Goal: Information Seeking & Learning: Learn about a topic

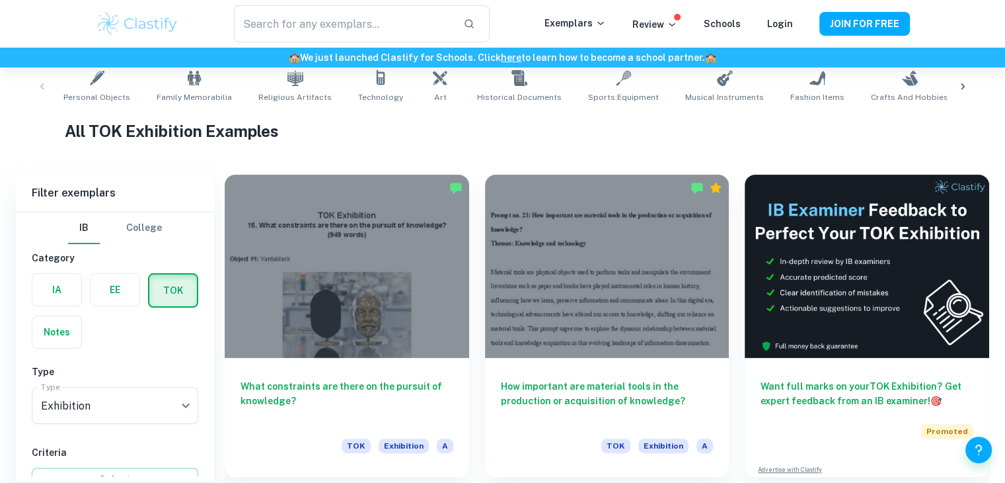
scroll to position [316, 0]
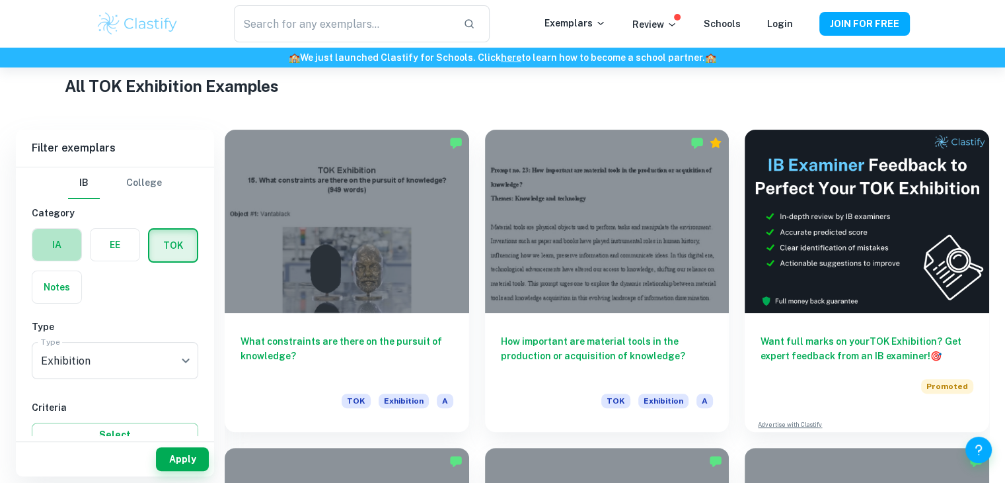
click at [64, 246] on label "button" at bounding box center [56, 245] width 49 height 32
click at [0, 0] on input "radio" at bounding box center [0, 0] width 0 height 0
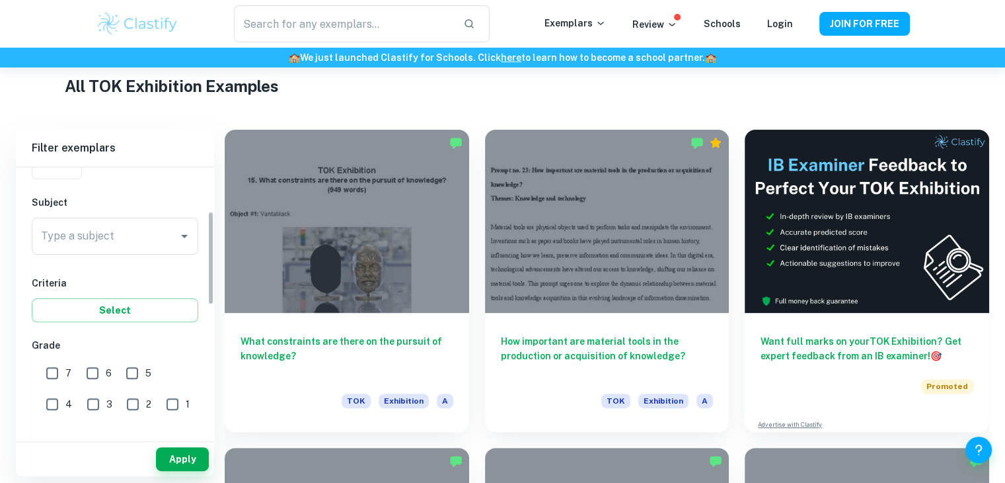
scroll to position [124, 0]
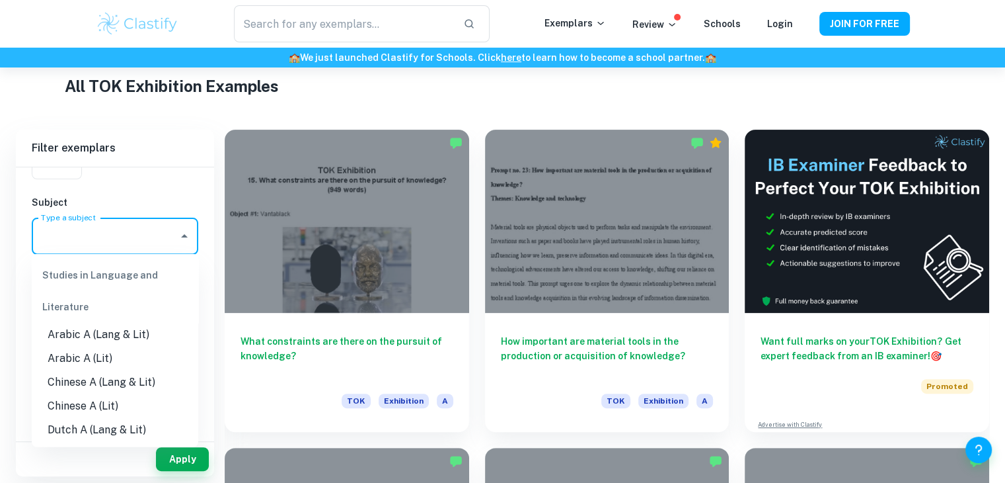
click at [169, 247] on input "Type a subject" at bounding box center [105, 235] width 135 height 25
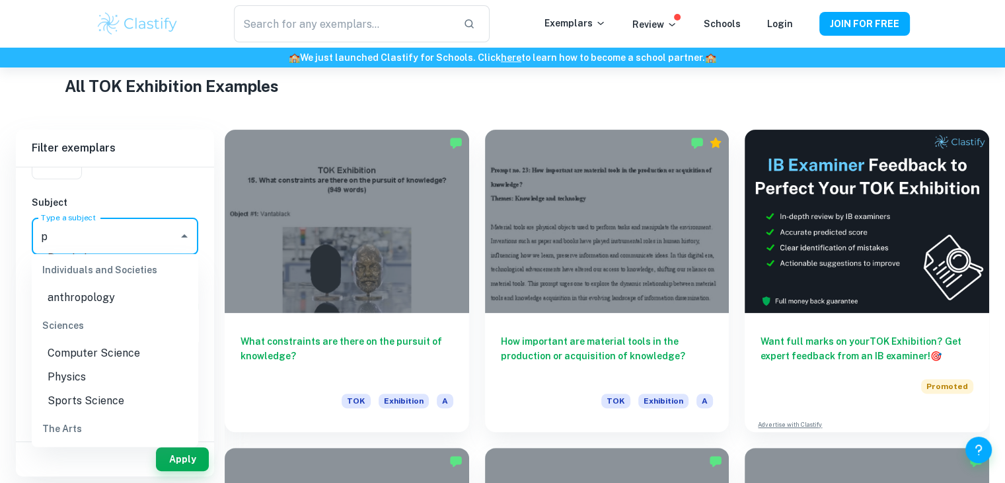
scroll to position [0, 0]
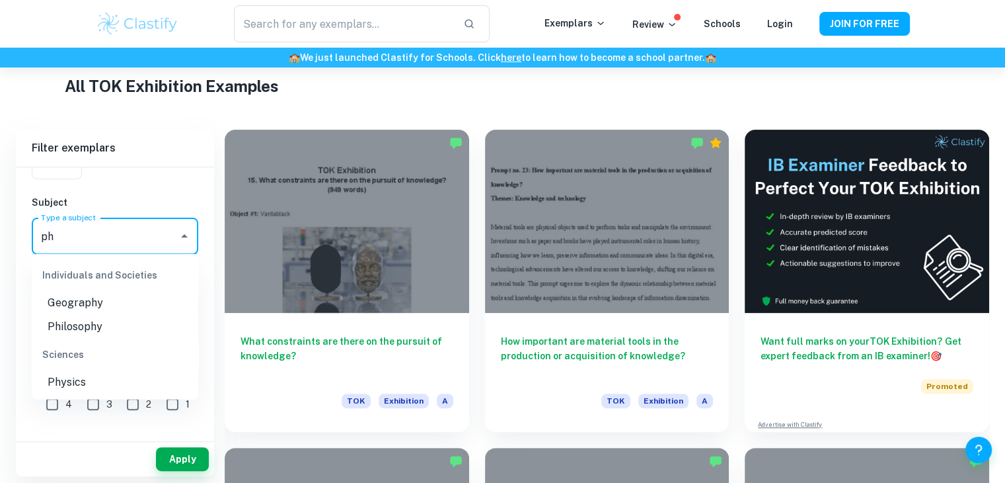
click at [98, 376] on li "Physics" at bounding box center [115, 382] width 167 height 24
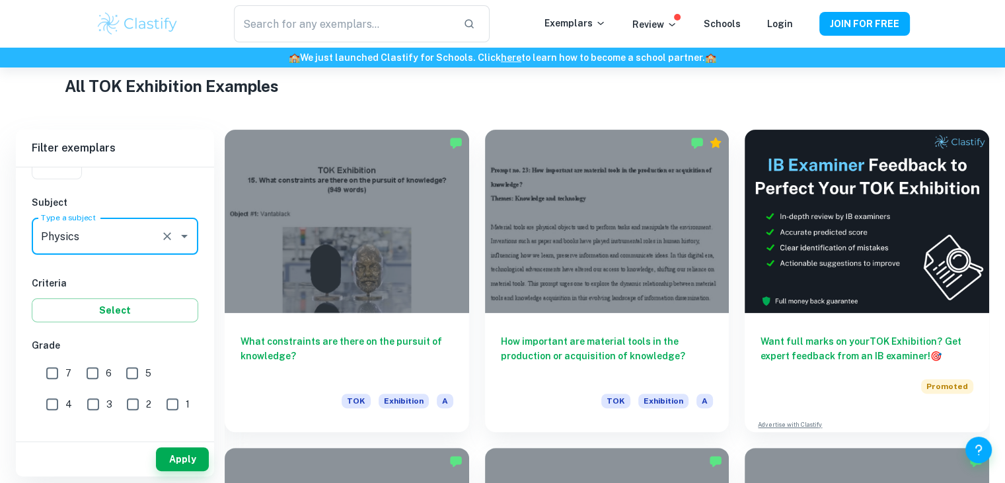
type input "Physics"
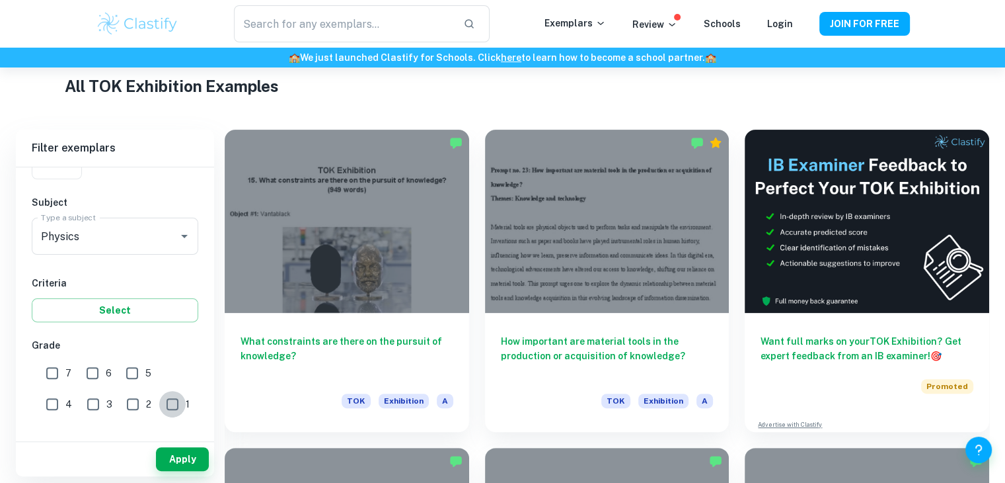
click at [159, 400] on input "1" at bounding box center [172, 404] width 26 height 26
checkbox input "true"
click at [65, 391] on input "4" at bounding box center [52, 404] width 26 height 26
checkbox input "true"
click at [182, 458] on button "Apply" at bounding box center [182, 459] width 53 height 24
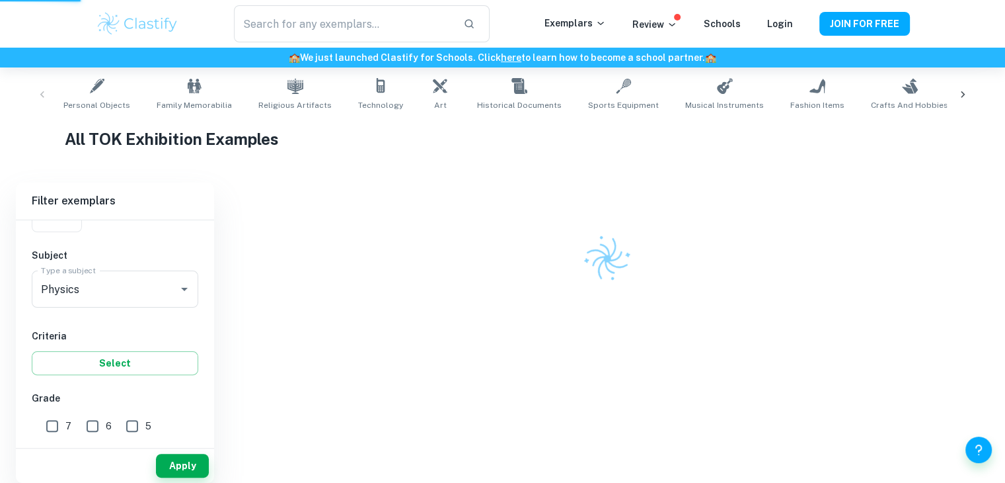
scroll to position [263, 0]
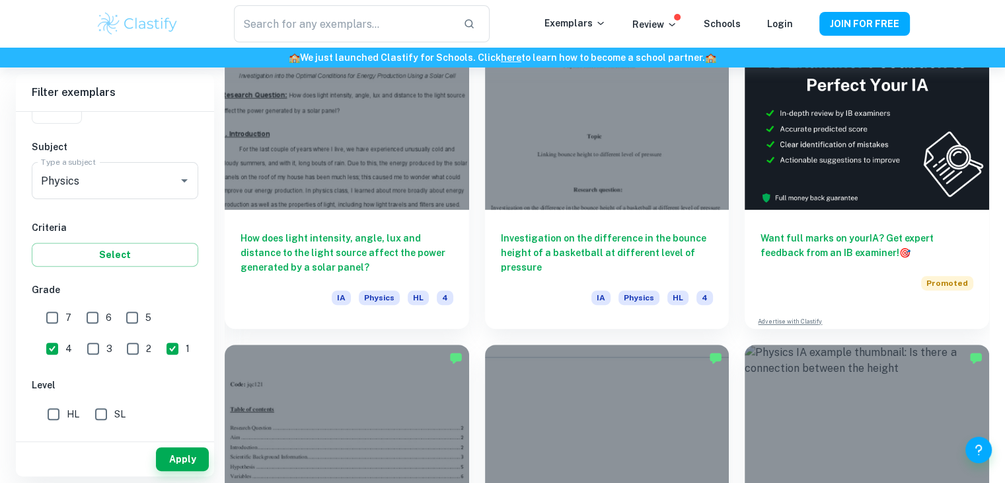
scroll to position [418, 0]
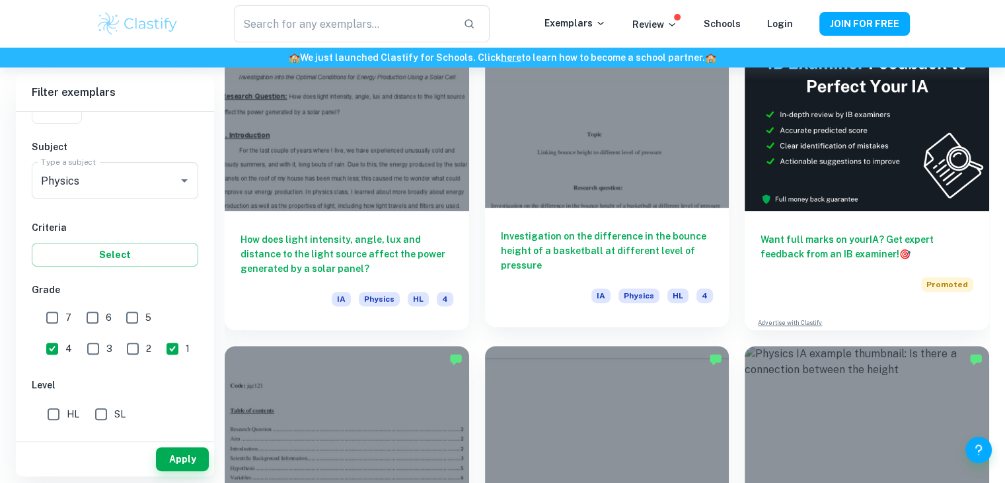
click at [576, 163] on div at bounding box center [607, 115] width 245 height 183
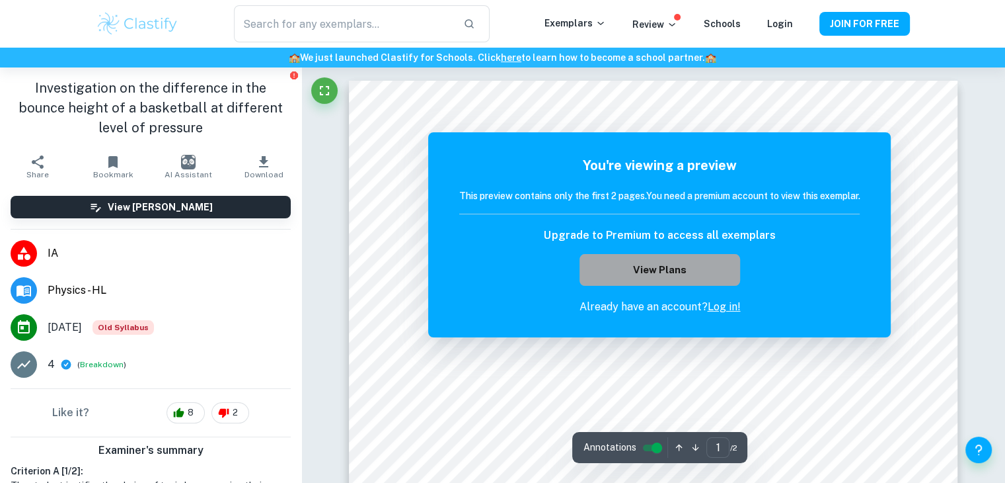
click at [660, 261] on button "View Plans" at bounding box center [660, 270] width 160 height 32
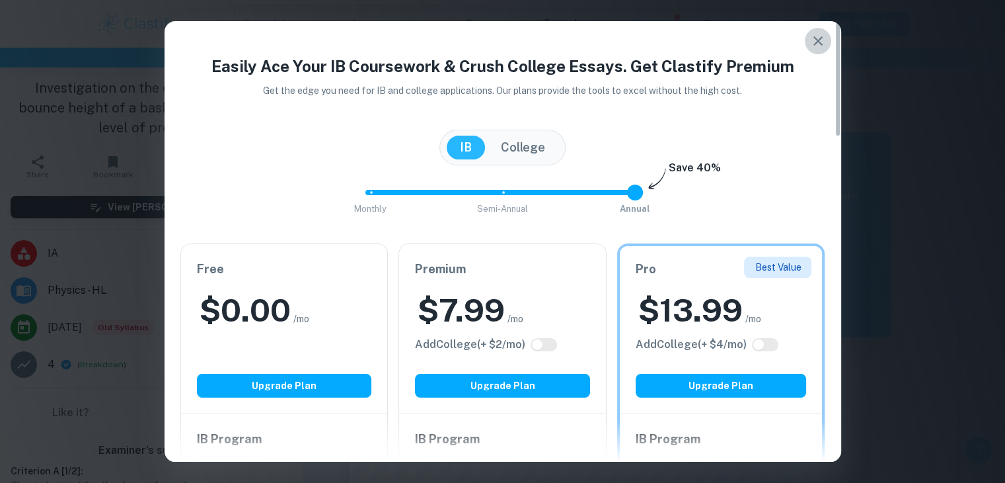
click at [820, 35] on icon "button" at bounding box center [818, 41] width 16 height 16
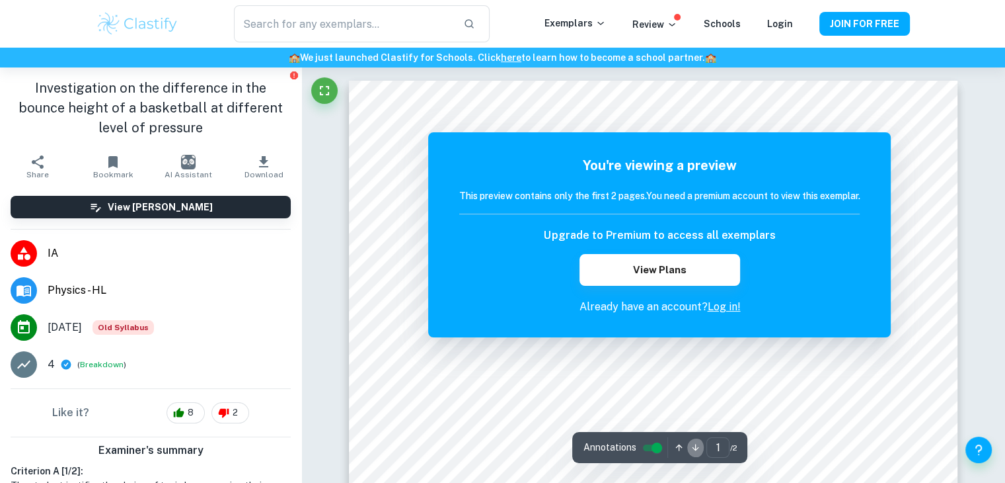
click at [695, 438] on button "button" at bounding box center [695, 447] width 17 height 20
click at [678, 445] on icon "button" at bounding box center [679, 447] width 7 height 7
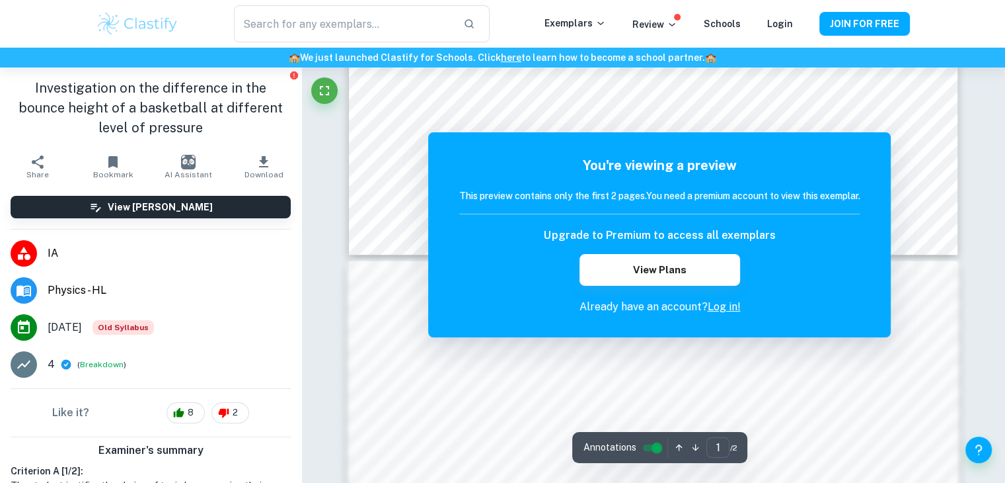
scroll to position [621, 0]
click at [721, 310] on link "Log in!" at bounding box center [723, 306] width 33 height 13
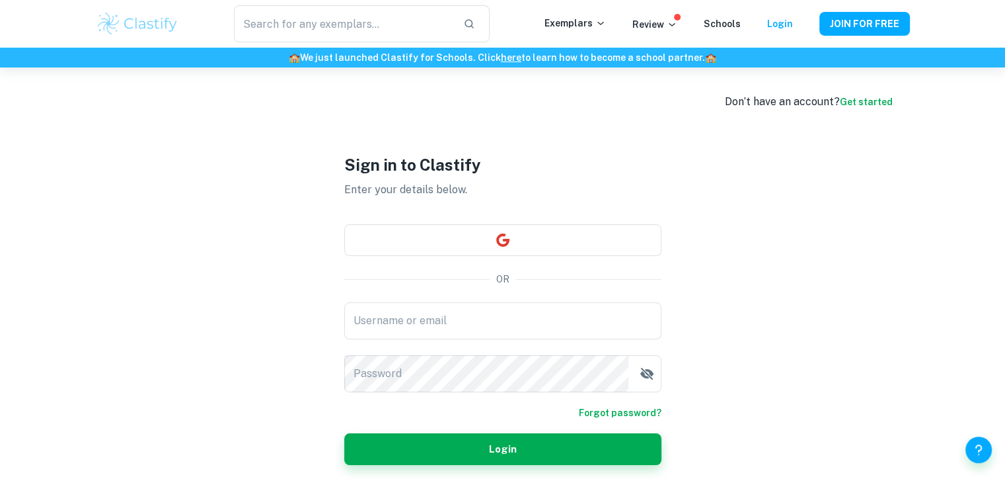
scroll to position [67, 0]
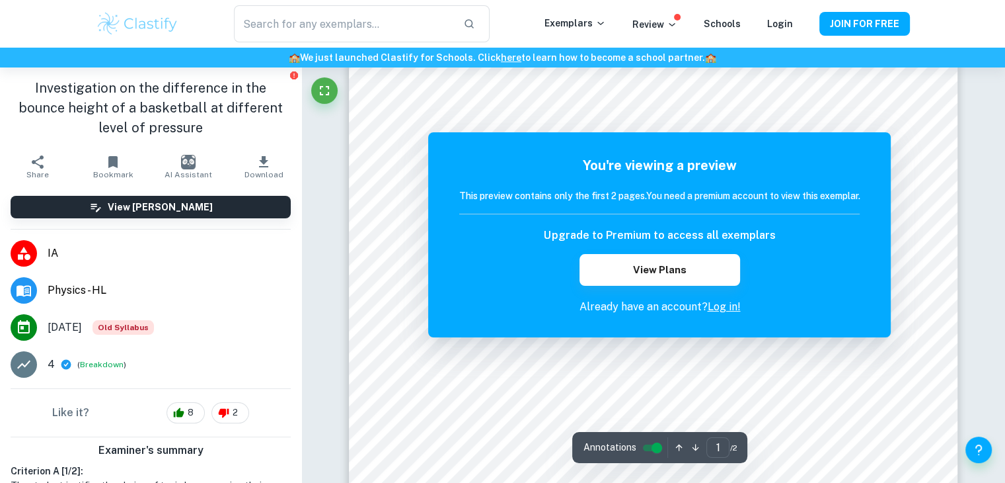
click at [604, 302] on p "Already have an account? Log in!" at bounding box center [659, 307] width 401 height 16
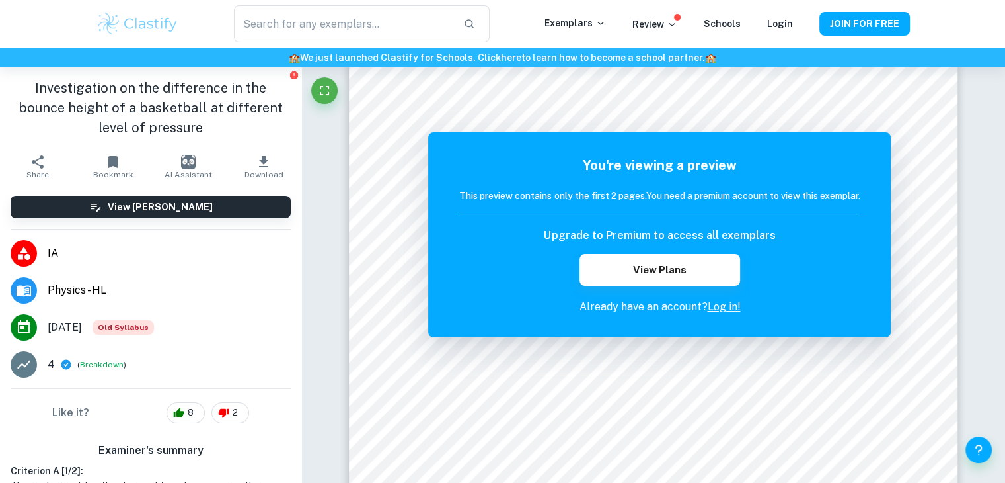
click at [77, 305] on li "Physics - HL" at bounding box center [150, 290] width 301 height 37
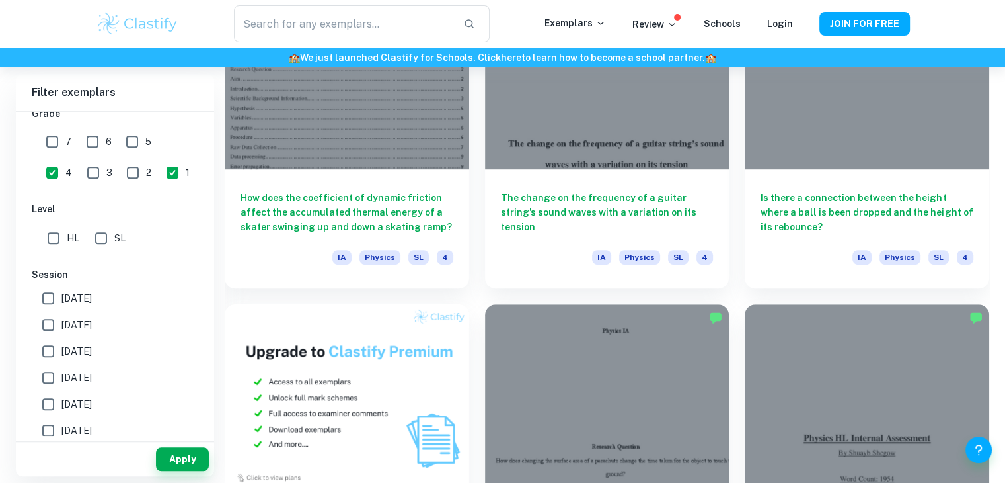
scroll to position [732, 0]
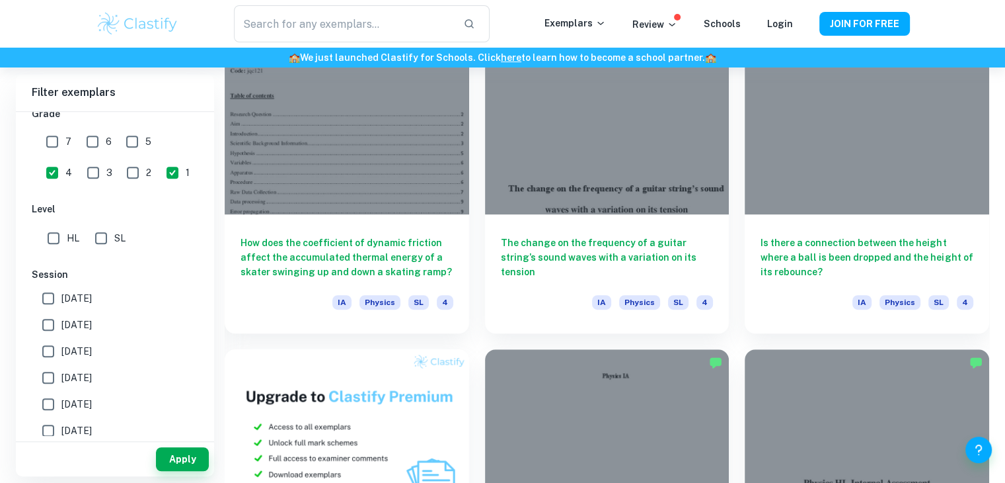
click at [391, 268] on h6 "How does the coefficient of dynamic friction affect the accumulated thermal ene…" at bounding box center [347, 257] width 213 height 44
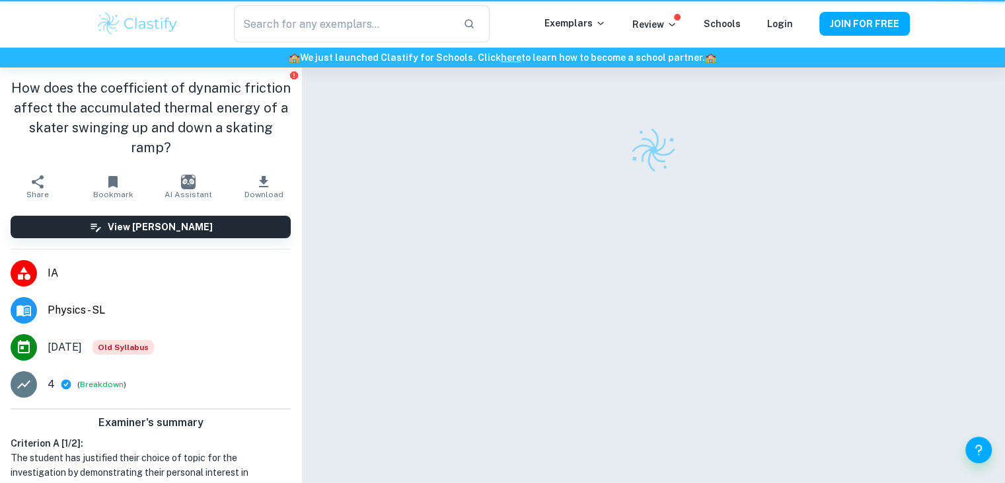
scroll to position [67, 0]
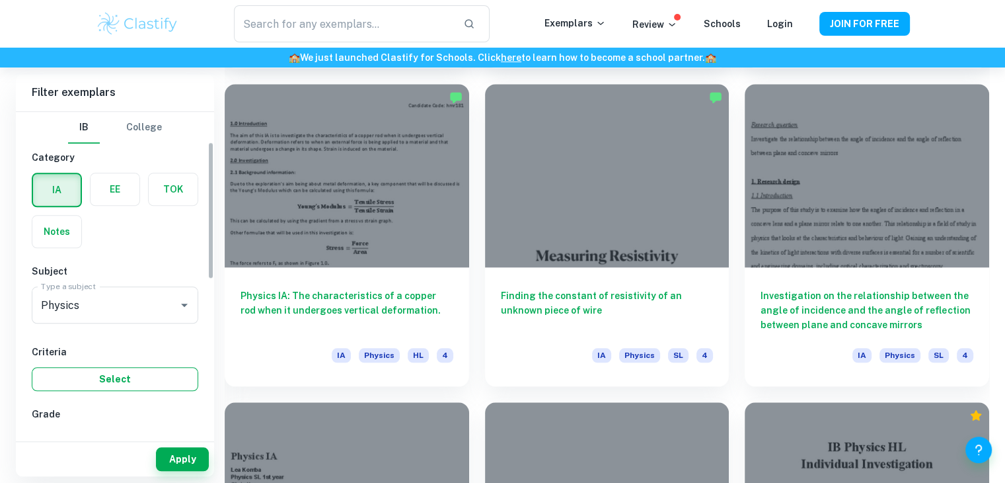
scroll to position [153, 0]
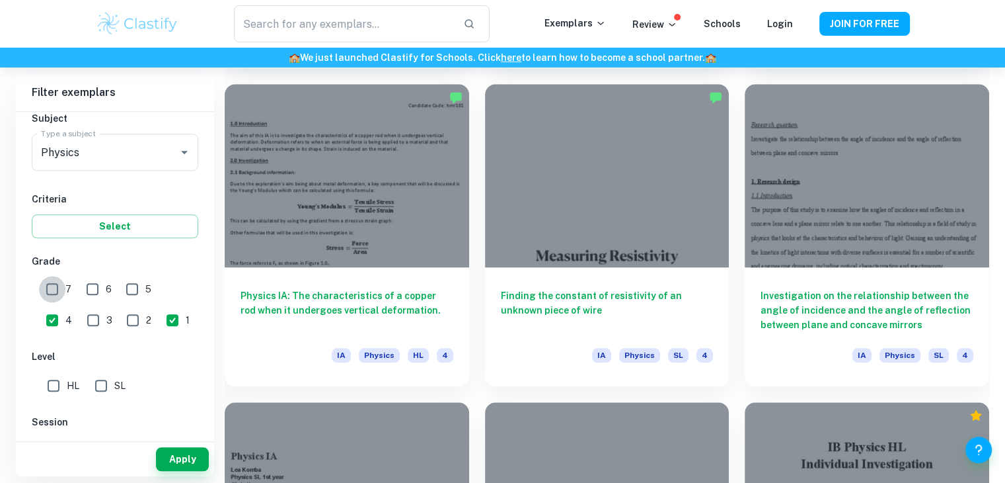
click at [60, 293] on input "7" at bounding box center [52, 289] width 26 height 26
checkbox input "true"
click at [187, 455] on button "Apply" at bounding box center [182, 459] width 53 height 24
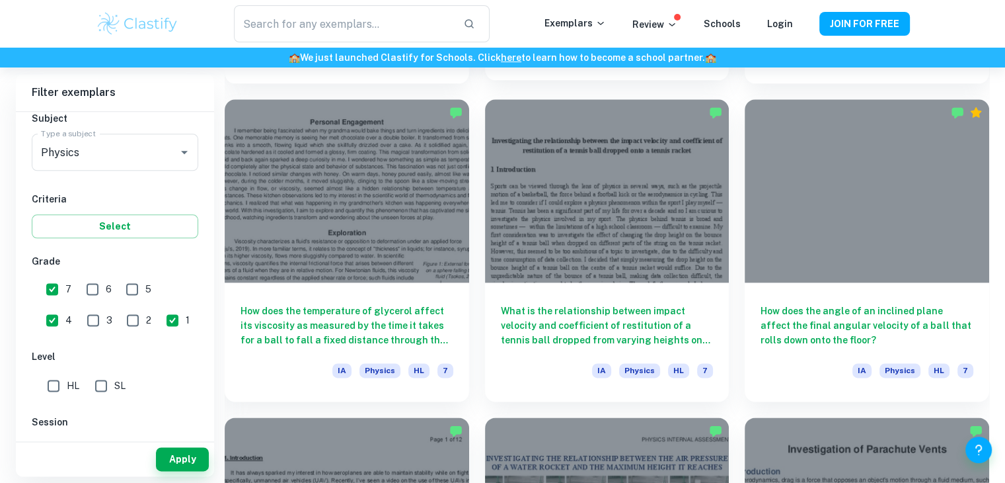
scroll to position [1621, 0]
